Goal: Navigation & Orientation: Find specific page/section

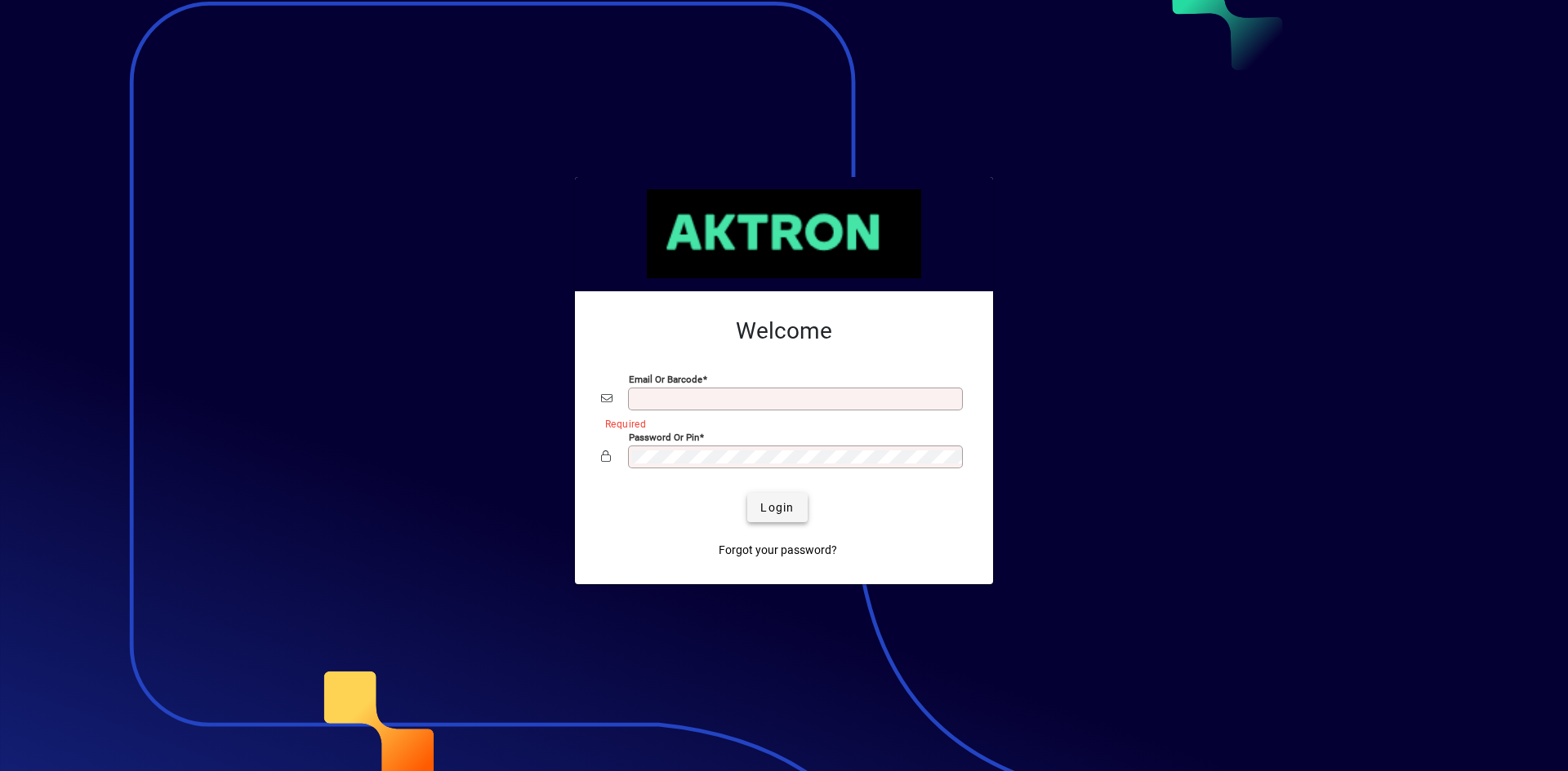
type input "**********"
click at [777, 500] on span "Login" at bounding box center [776, 508] width 33 height 17
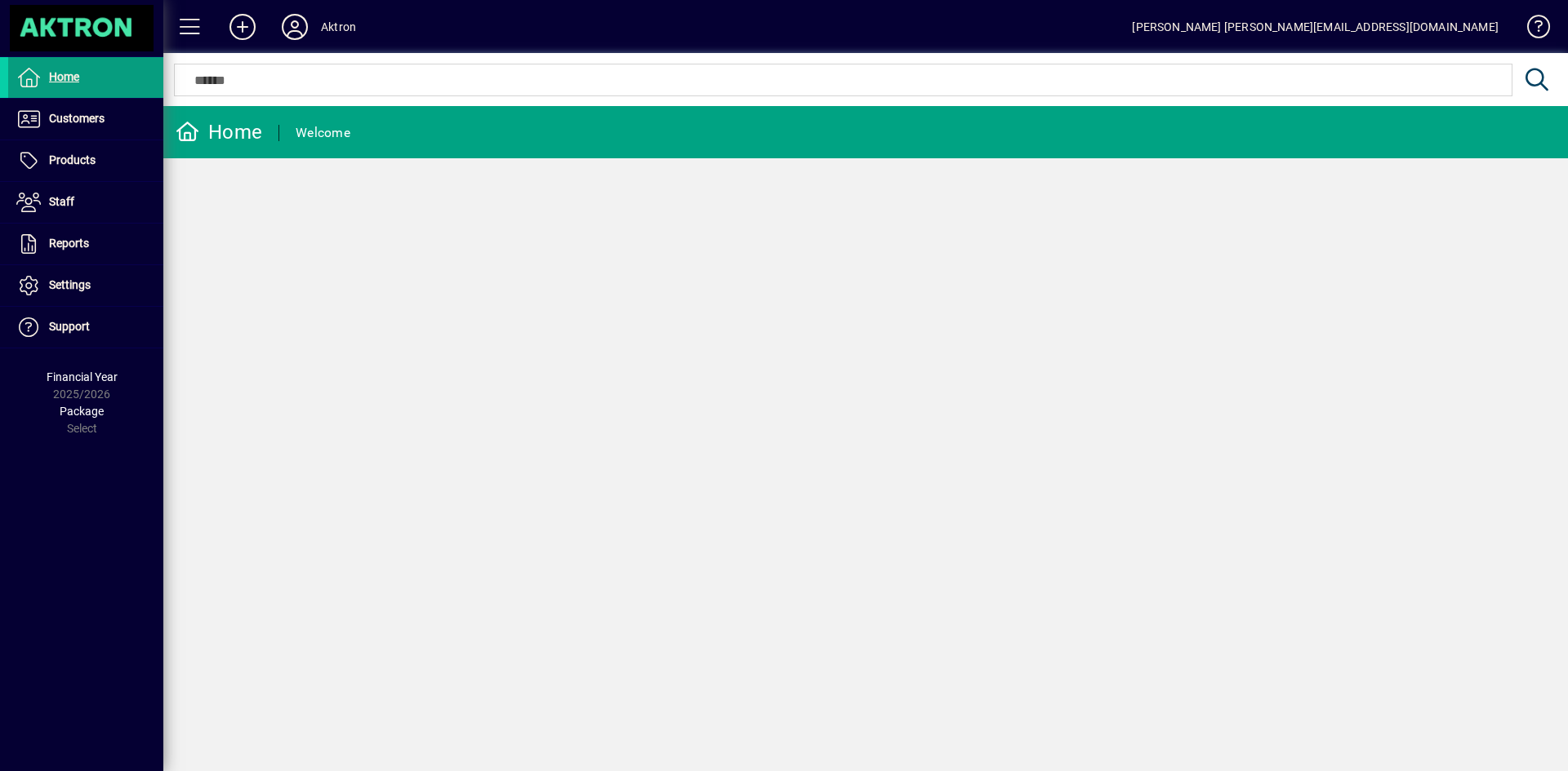
click at [141, 440] on div "Home Customers Invoices Payments Quotes Backorders Communications Products Pric…" at bounding box center [81, 386] width 163 height 771
click at [92, 114] on span "Customers" at bounding box center [77, 118] width 55 height 13
